Goal: Information Seeking & Learning: Compare options

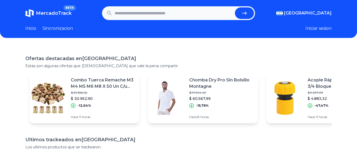
click at [144, 14] on input "text" at bounding box center [174, 13] width 118 height 12
click at [167, 13] on input "text" at bounding box center [174, 13] width 118 height 12
type input "**********"
click at [246, 10] on icon "submit" at bounding box center [244, 13] width 6 height 6
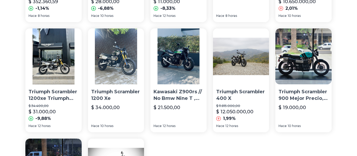
scroll to position [264, 0]
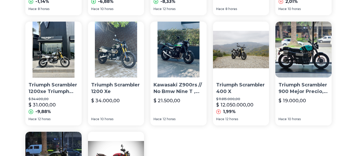
click at [244, 86] on p "Triumph Scrambler 400 X" at bounding box center [241, 88] width 50 height 13
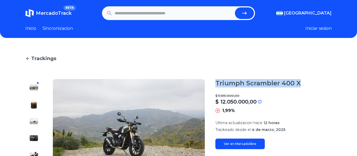
drag, startPoint x: 302, startPoint y: 83, endPoint x: 219, endPoint y: 85, distance: 83.2
click at [219, 85] on div "Triumph Scrambler 400 X" at bounding box center [273, 83] width 116 height 8
copy h1 "Triumph Scrambler 400 X"
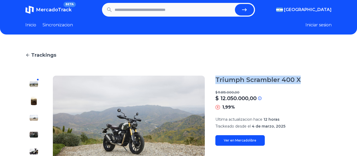
scroll to position [26, 0]
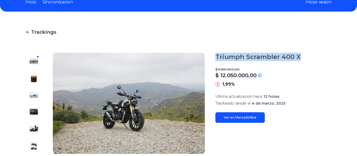
click at [31, 79] on img at bounding box center [34, 78] width 8 height 8
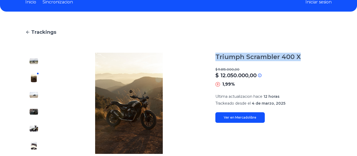
click at [34, 62] on img at bounding box center [34, 61] width 8 height 8
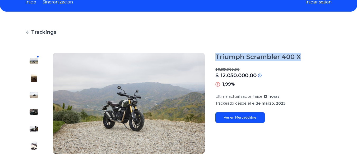
click at [36, 82] on img at bounding box center [34, 78] width 8 height 8
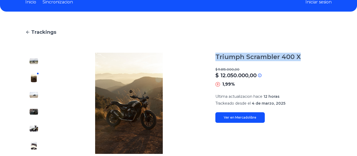
drag, startPoint x: 36, startPoint y: 99, endPoint x: 37, endPoint y: 108, distance: 8.7
click at [36, 101] on div at bounding box center [33, 103] width 17 height 101
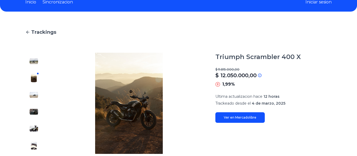
click at [36, 117] on div at bounding box center [33, 103] width 17 height 101
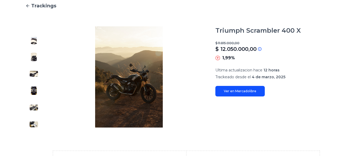
scroll to position [0, 0]
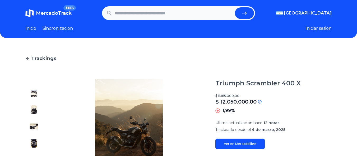
click at [186, 13] on input "text" at bounding box center [174, 13] width 118 height 12
drag, startPoint x: 198, startPoint y: 12, endPoint x: 149, endPoint y: 11, distance: 49.4
click at [149, 11] on input "text" at bounding box center [174, 13] width 118 height 12
paste input "**********"
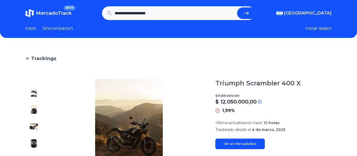
drag, startPoint x: 184, startPoint y: 13, endPoint x: 133, endPoint y: 17, distance: 51.1
click at [133, 17] on input "**********" at bounding box center [175, 13] width 120 height 12
type input "**********"
click at [251, 16] on button "submit" at bounding box center [246, 13] width 19 height 12
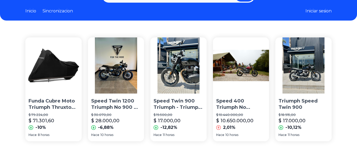
scroll to position [26, 0]
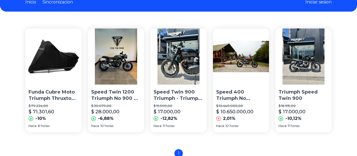
click at [247, 95] on p "Speed 400 Triumph No Scrambler No Interceptor" at bounding box center [241, 95] width 50 height 13
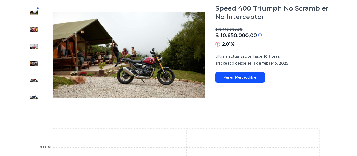
scroll to position [21, 0]
